Goal: Find specific page/section: Find specific page/section

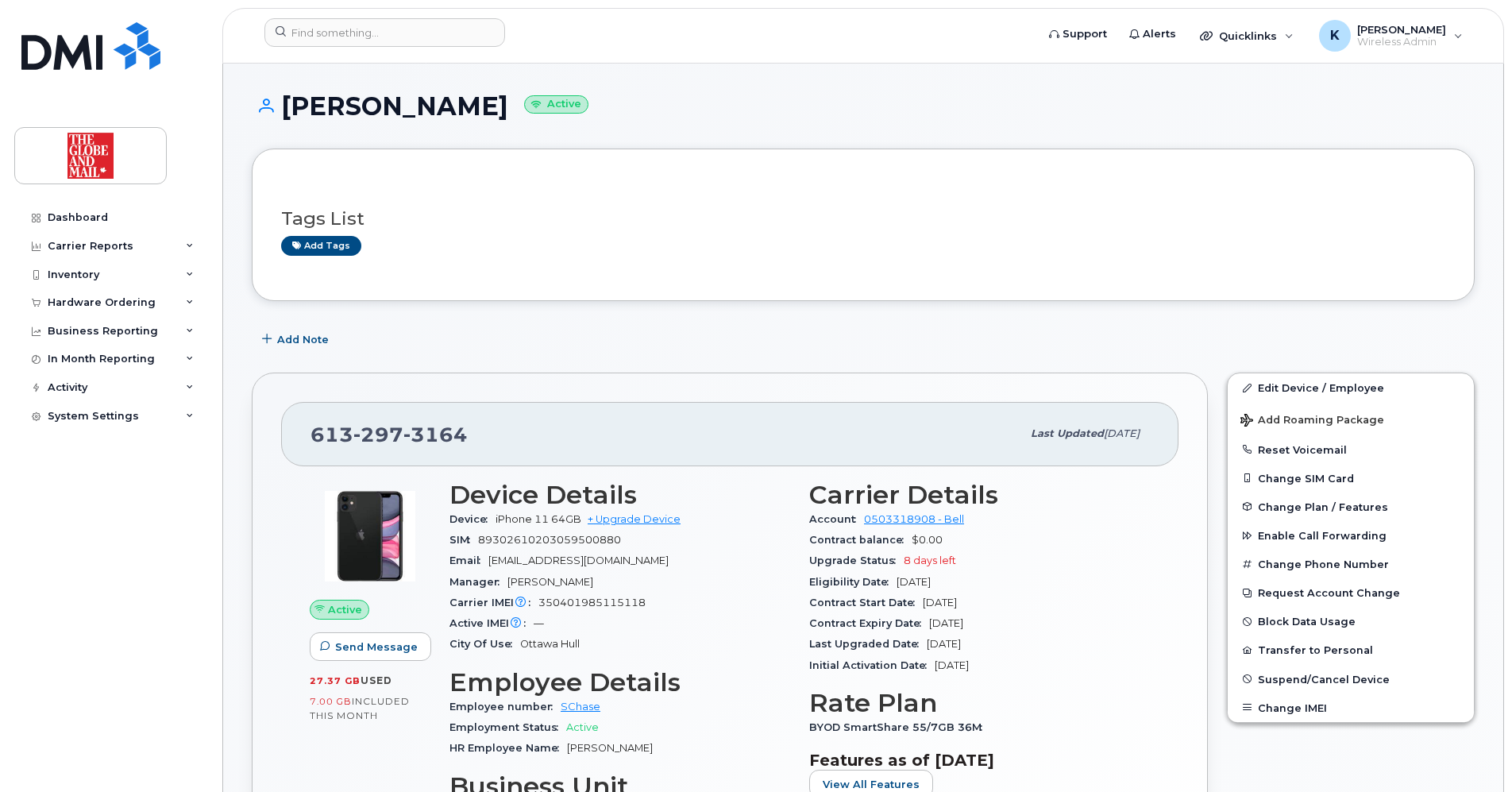
scroll to position [318, 0]
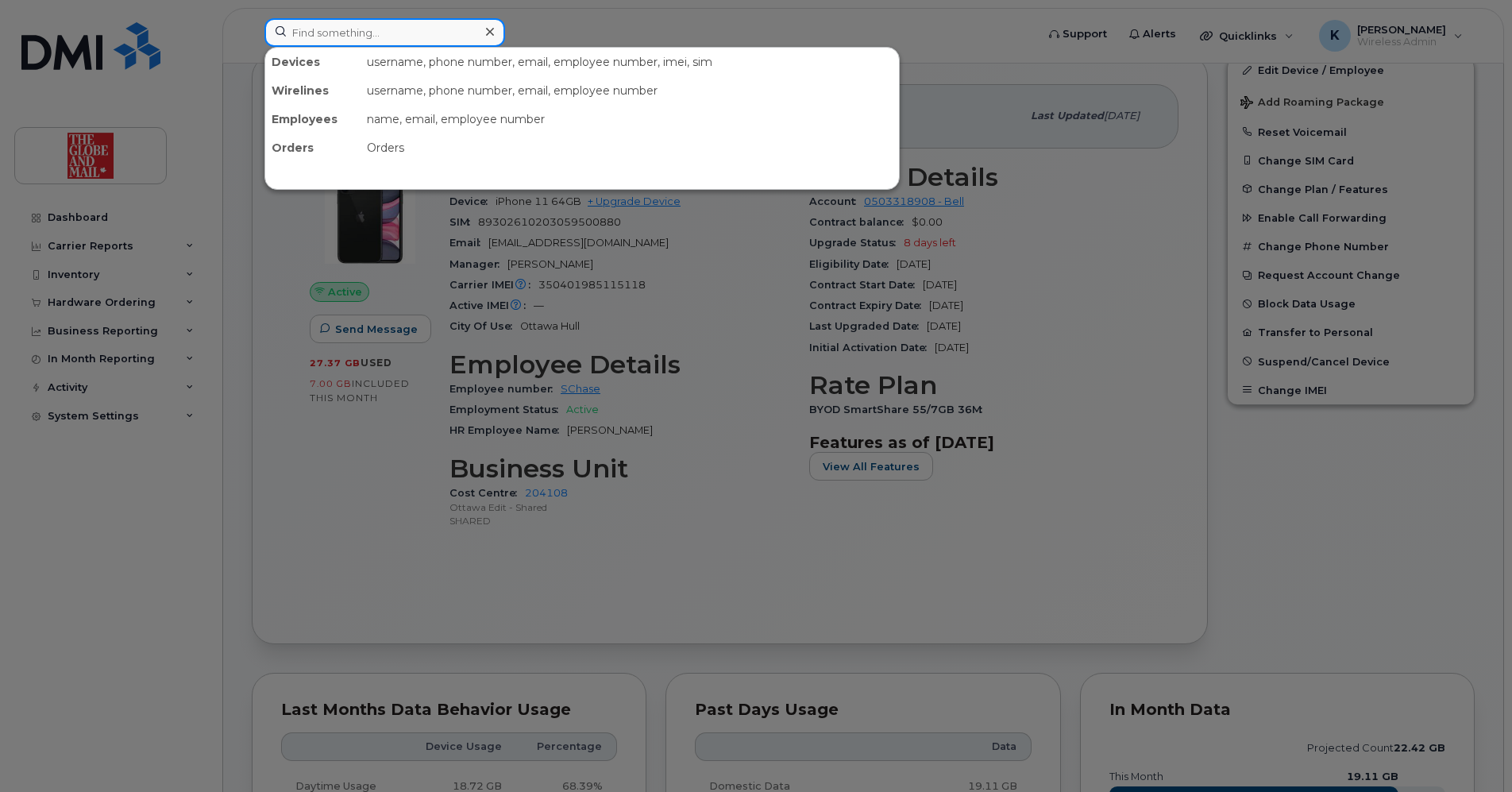
click at [359, 38] on input at bounding box center [384, 32] width 241 height 28
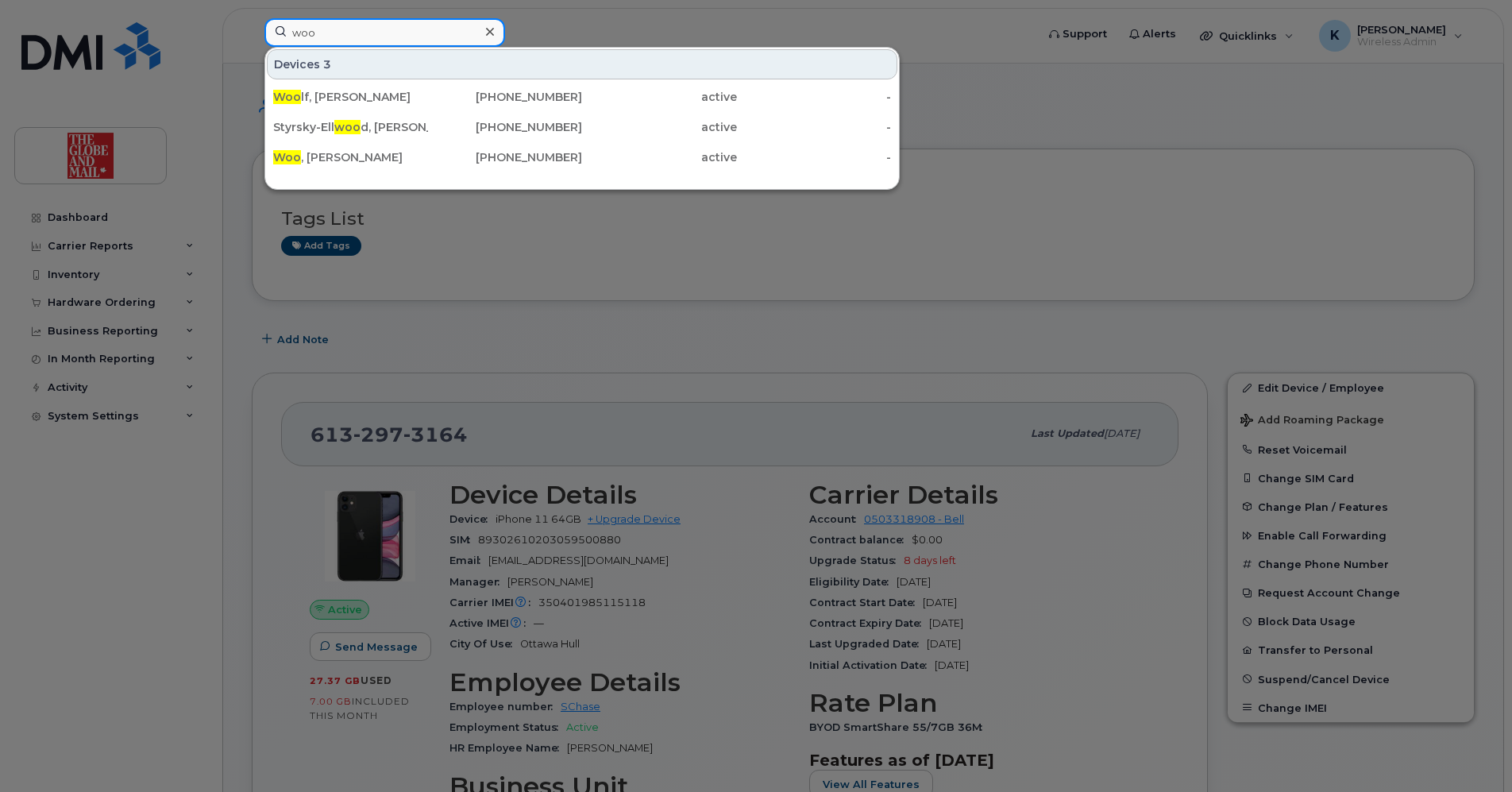
drag, startPoint x: 397, startPoint y: 37, endPoint x: 407, endPoint y: 41, distance: 10.8
click at [397, 37] on input "woo" at bounding box center [384, 32] width 241 height 28
type input "w"
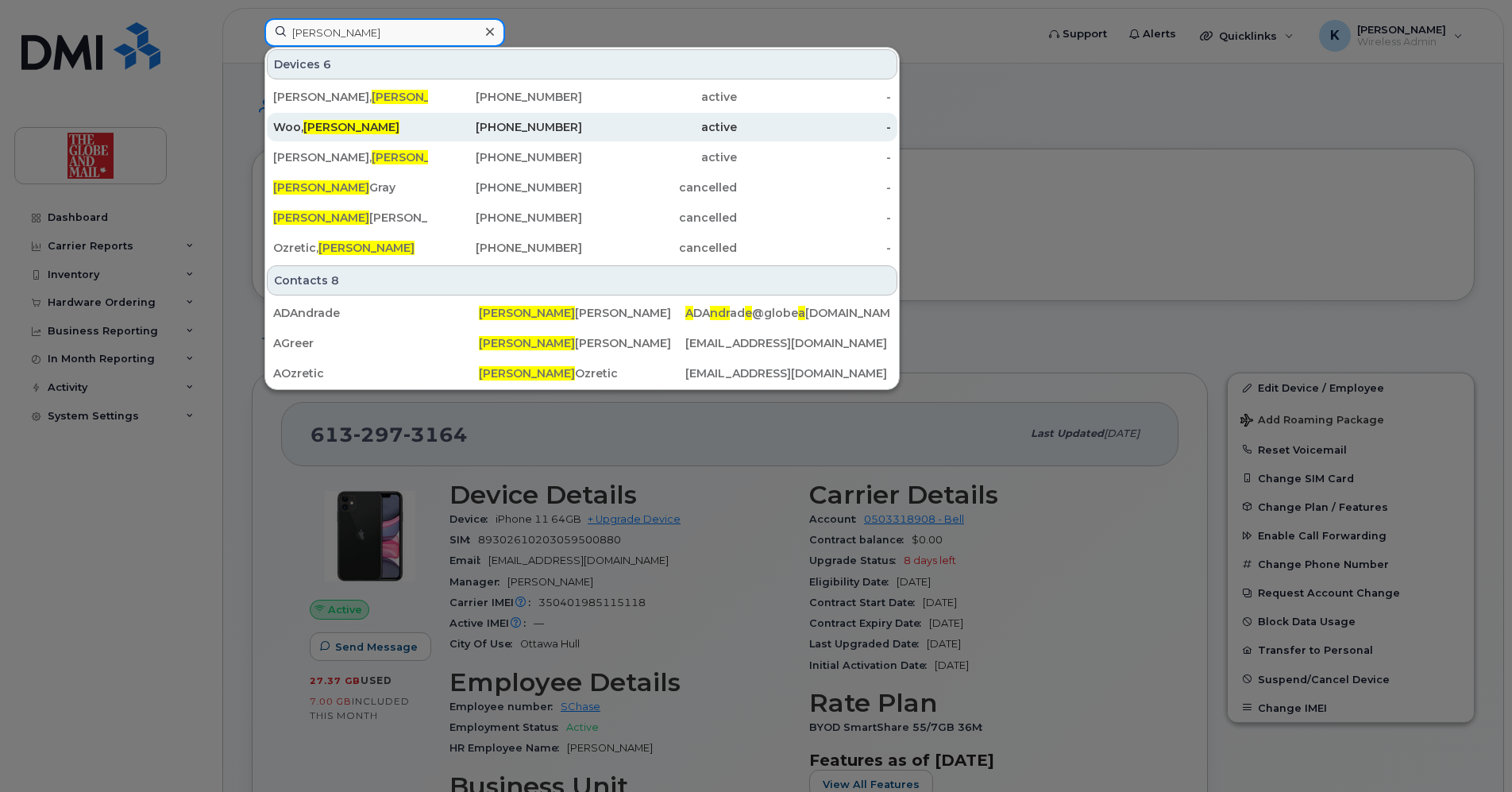
type input "[PERSON_NAME]"
click at [338, 127] on span "[PERSON_NAME]" at bounding box center [351, 127] width 96 height 15
